Goal: Navigation & Orientation: Find specific page/section

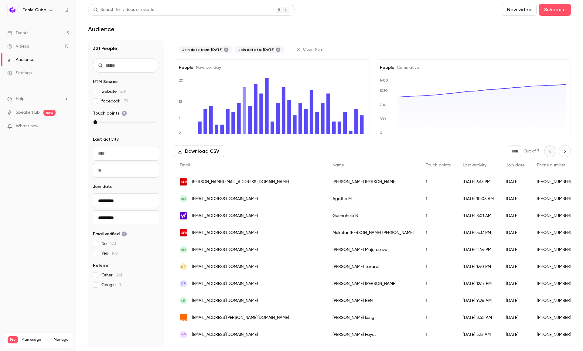
click at [33, 33] on link "Events 3" at bounding box center [38, 32] width 76 height 13
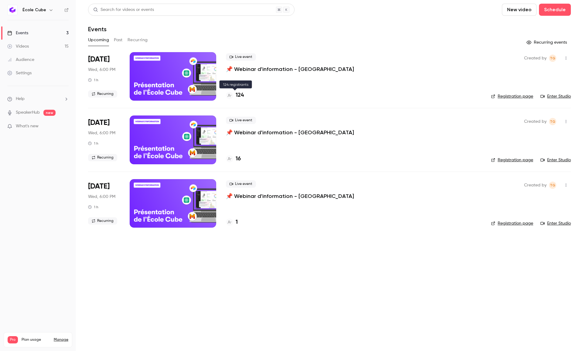
click at [241, 97] on h4 "124" at bounding box center [240, 95] width 8 height 8
